Goal: Task Accomplishment & Management: Manage account settings

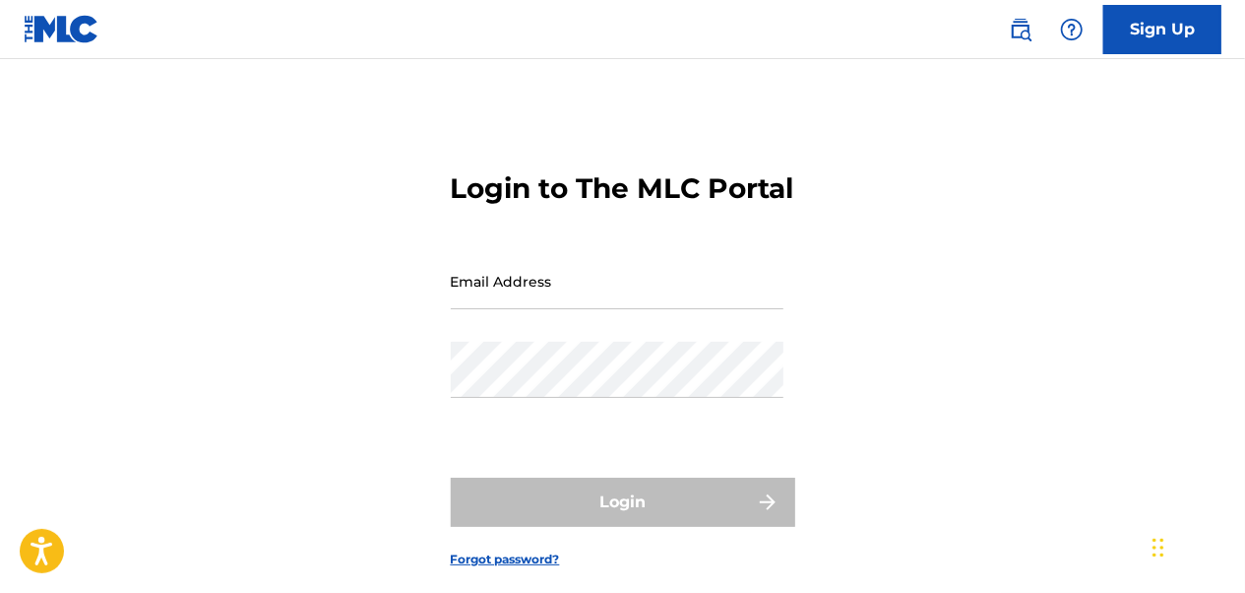
type input "[EMAIL_ADDRESS][DOMAIN_NAME]"
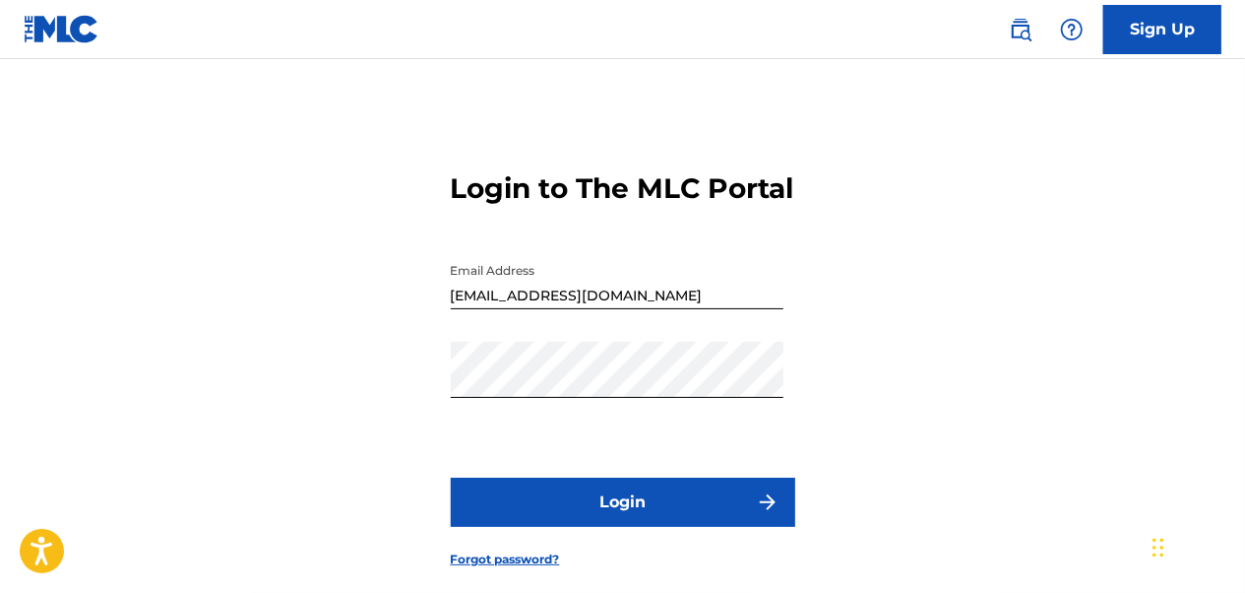
click at [633, 527] on div "Login" at bounding box center [623, 502] width 345 height 49
click at [633, 527] on button "Login" at bounding box center [623, 502] width 345 height 49
